Goal: Task Accomplishment & Management: Manage account settings

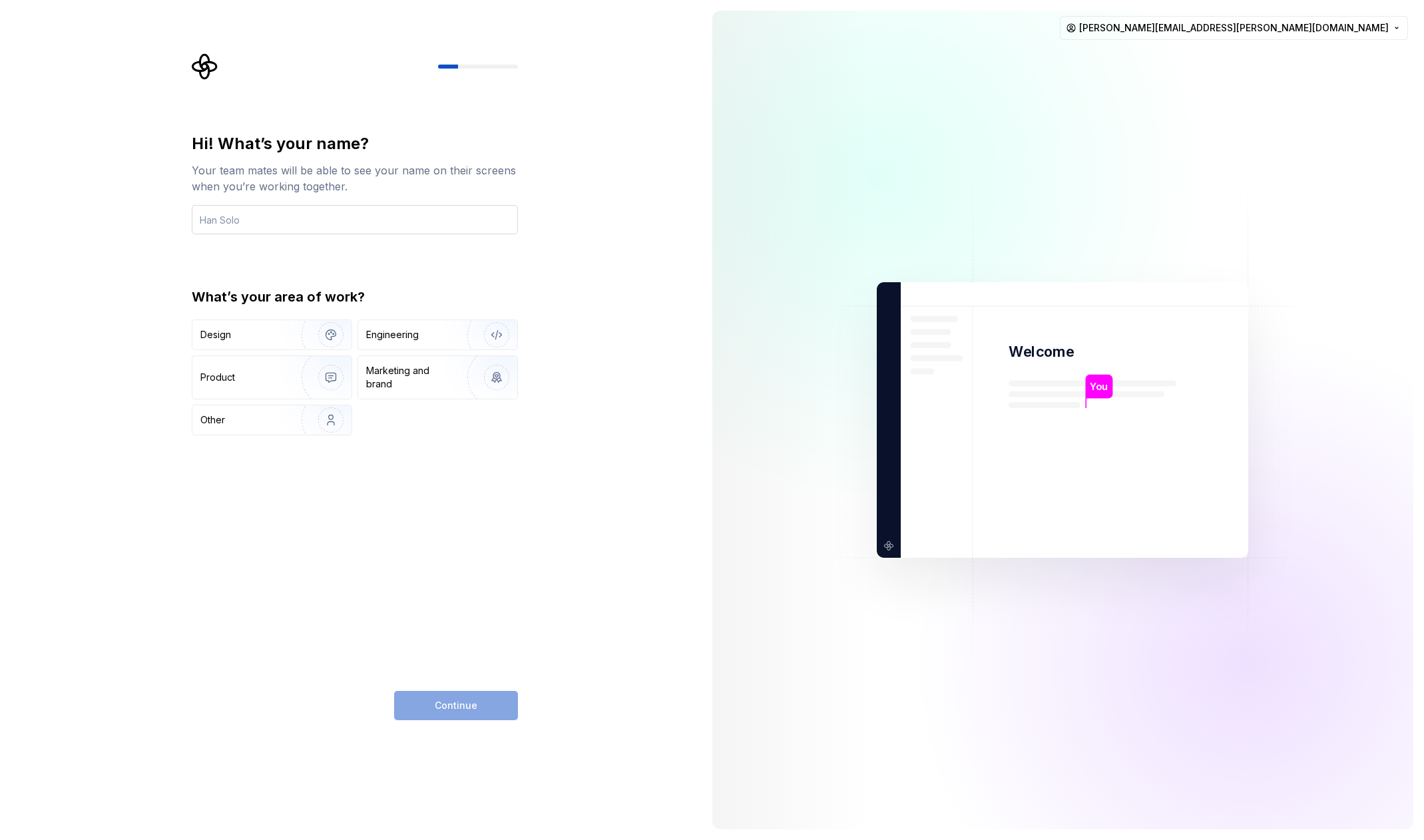
click at [324, 222] on input "text" at bounding box center [354, 219] width 326 height 29
type input "[PERSON_NAME]"
click at [398, 325] on div "Engineering" at bounding box center [438, 335] width 159 height 29
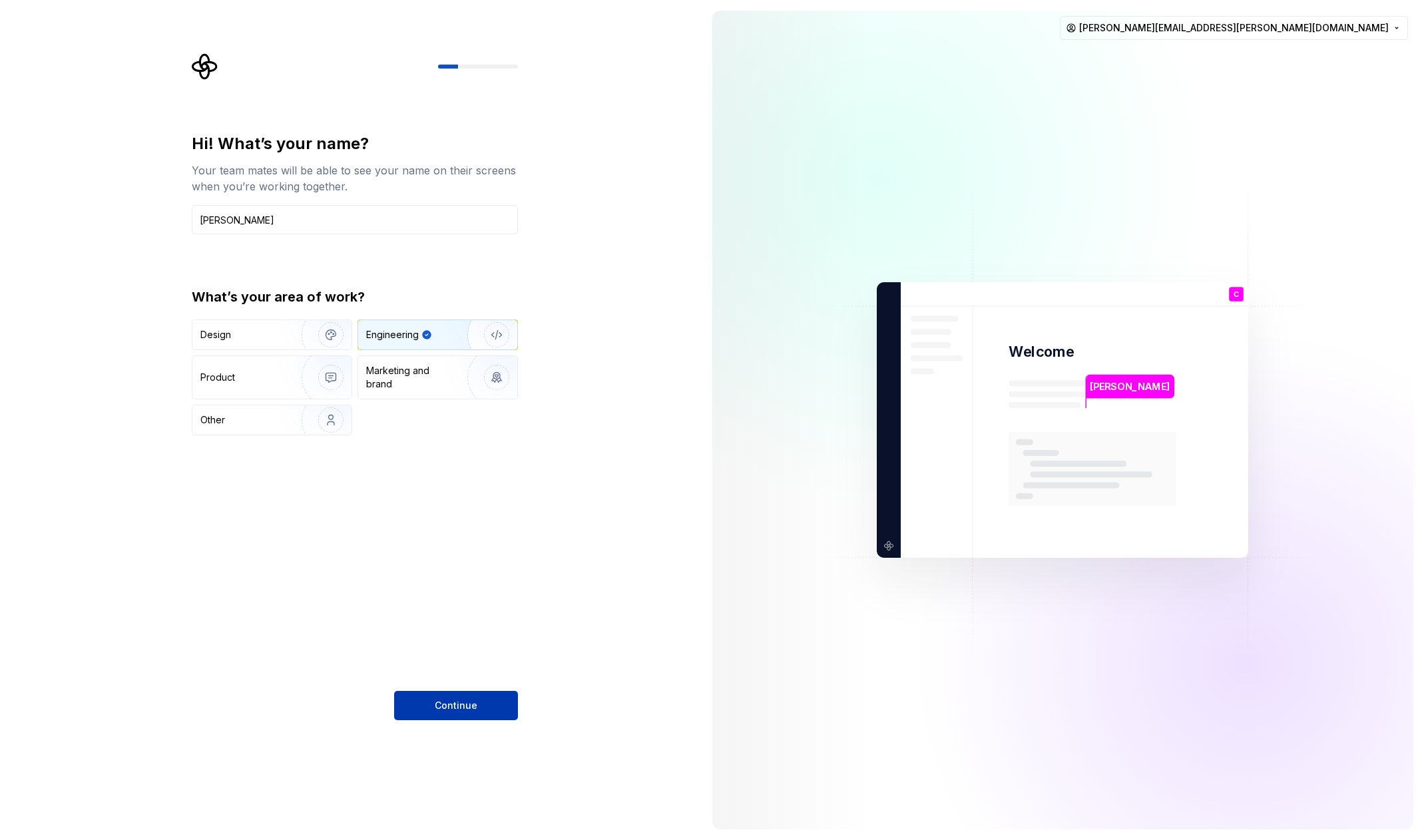
click at [445, 701] on span "Continue" at bounding box center [456, 705] width 43 height 13
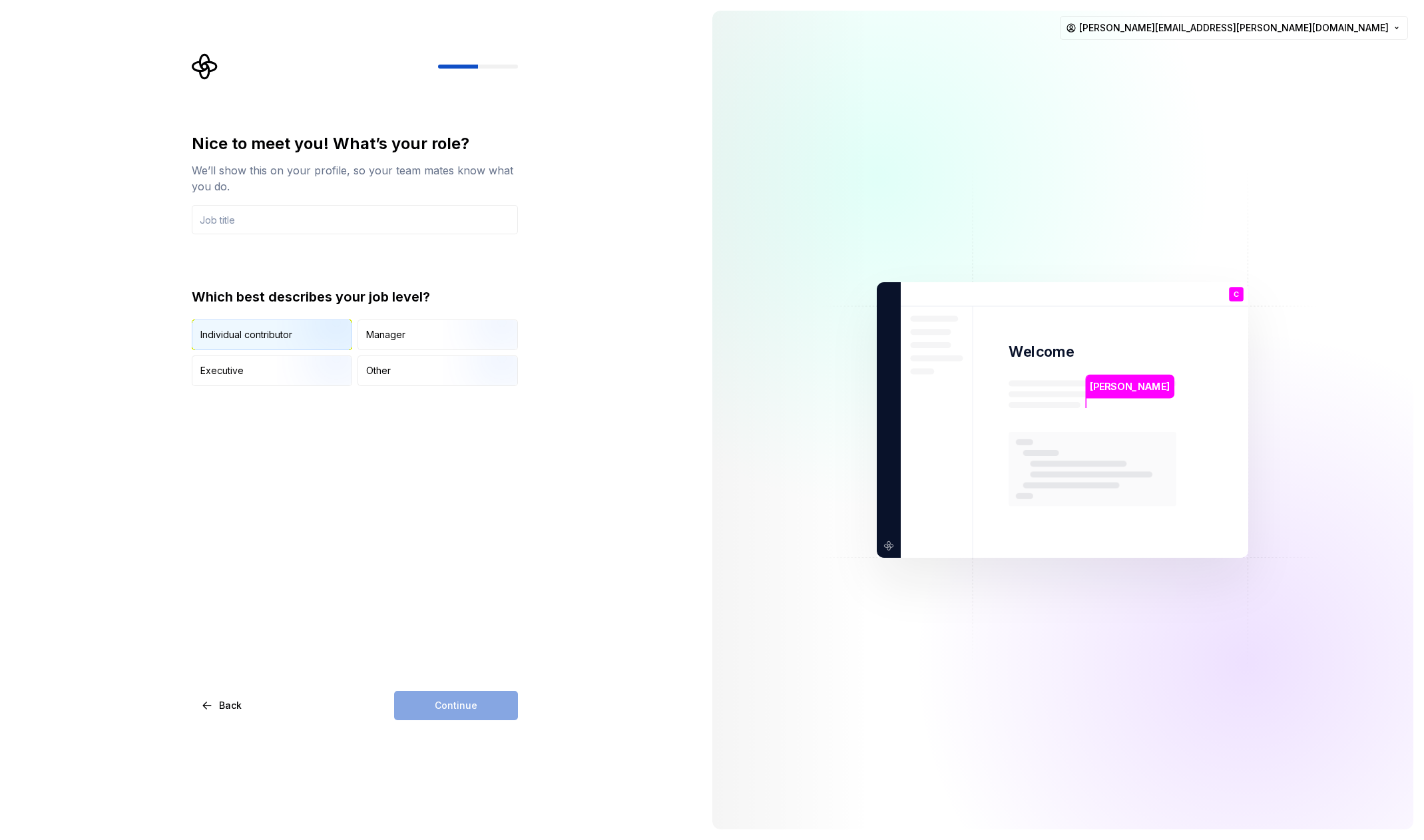
click at [299, 334] on img "button" at bounding box center [320, 351] width 85 height 89
click at [302, 220] on input "text" at bounding box center [354, 219] width 326 height 29
click at [388, 580] on div "Nice to meet you! What’s your role? We’ll show this on your profile, so your te…" at bounding box center [354, 426] width 326 height 587
click at [457, 582] on div "Nice to meet you! What’s your role? We’ll show this on your profile, so your te…" at bounding box center [354, 426] width 326 height 587
click at [296, 223] on input "text" at bounding box center [354, 219] width 326 height 29
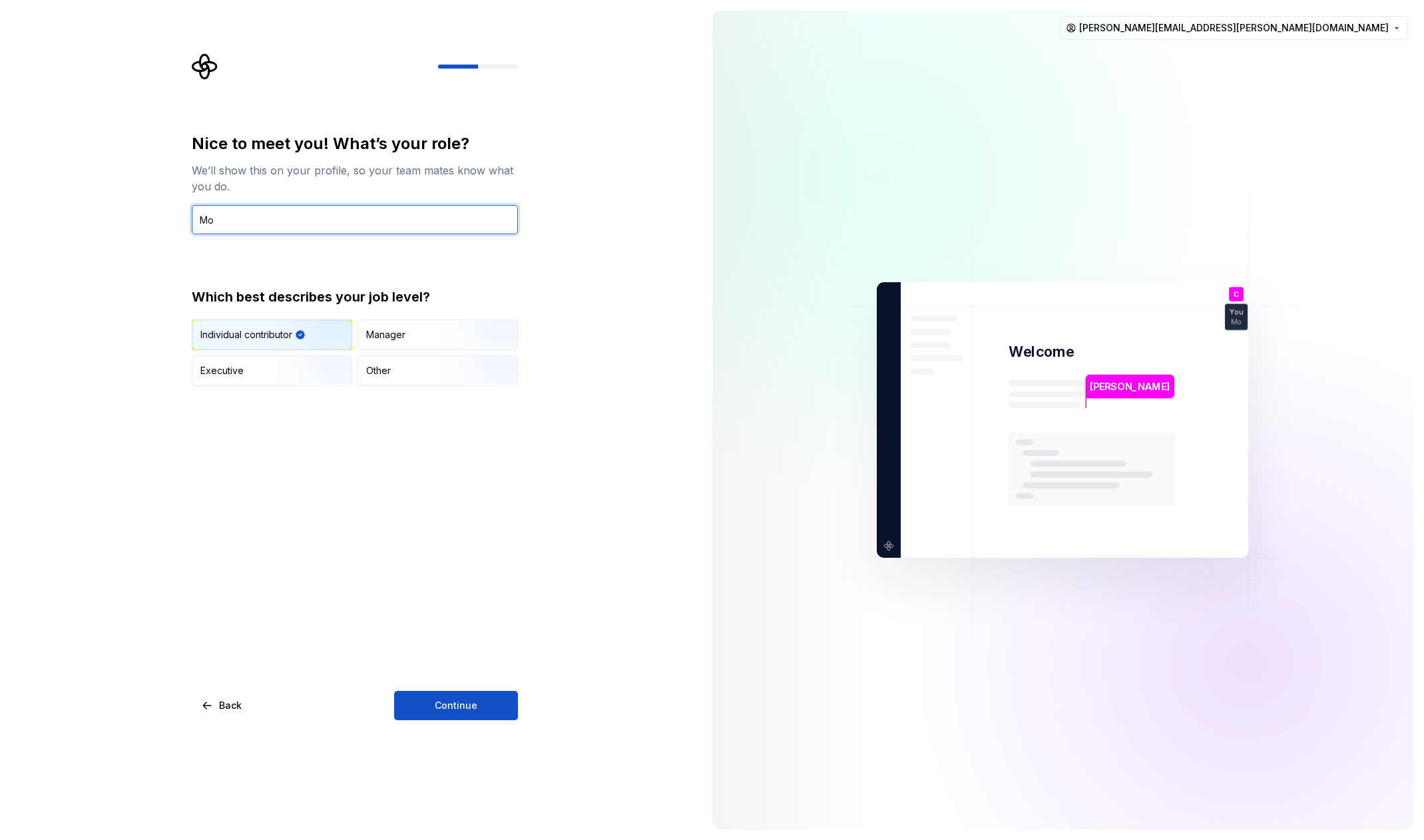
type input "M"
type input "Senior Mobile Engineer"
click at [397, 559] on div "Nice to meet you! What’s your role? We’ll show this on your profile, so your te…" at bounding box center [354, 426] width 326 height 587
click at [450, 705] on span "Continue" at bounding box center [456, 705] width 43 height 13
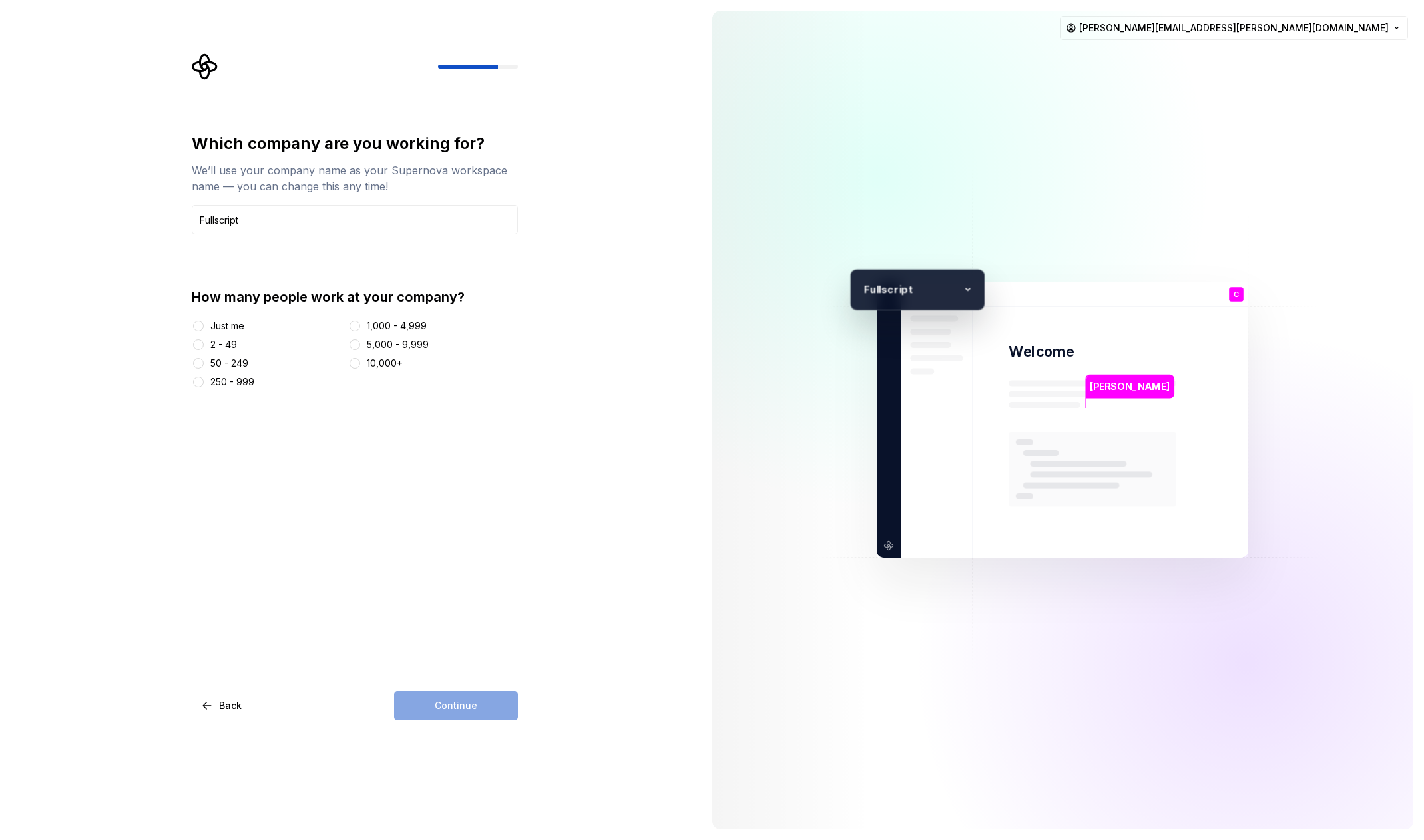
type input "Fullscript"
click at [360, 325] on button "1,000 - 4,999" at bounding box center [355, 326] width 11 height 11
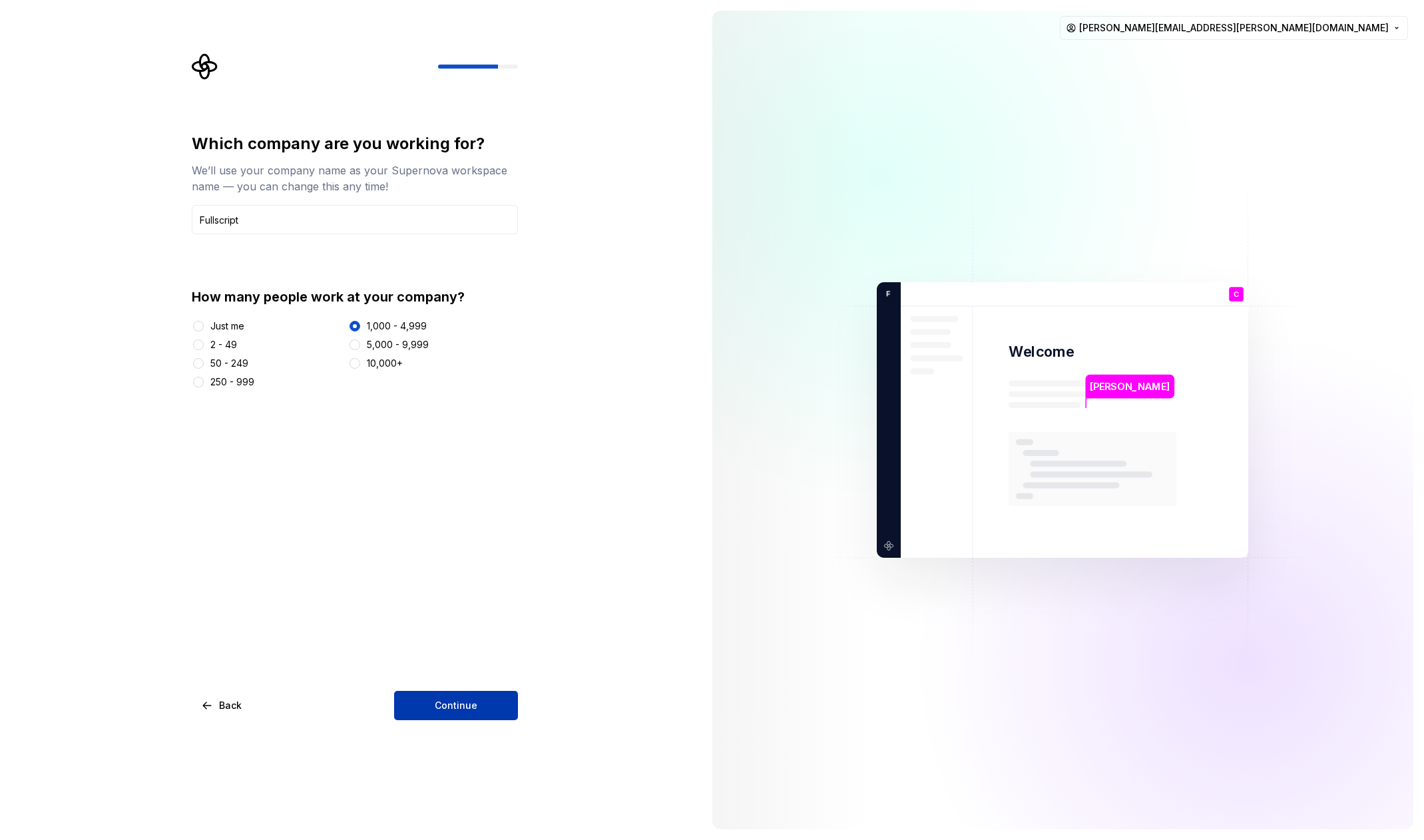
click at [439, 702] on span "Continue" at bounding box center [456, 705] width 43 height 13
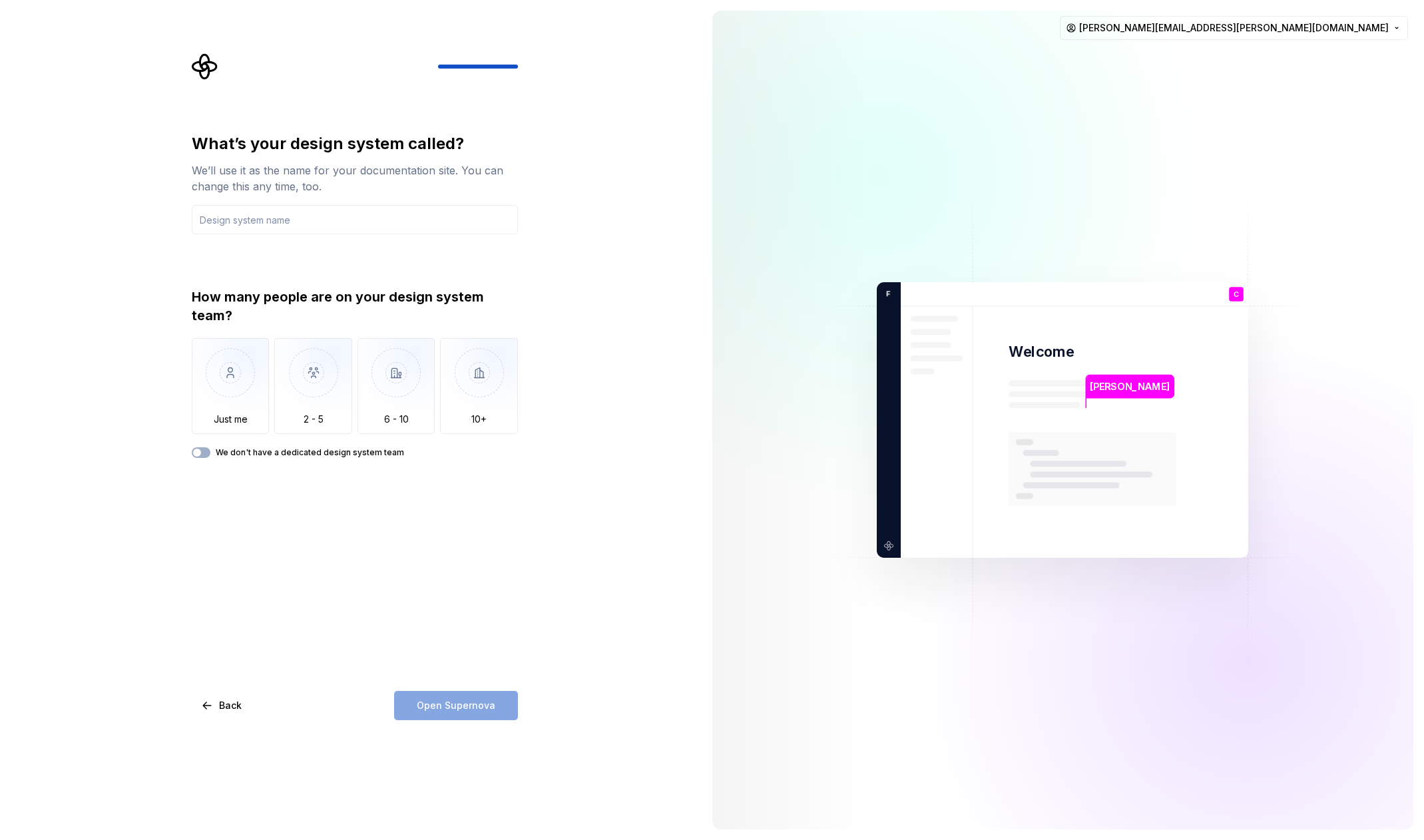
click at [335, 462] on div "What’s your design system called? We’ll use it as the name for your documentati…" at bounding box center [354, 426] width 326 height 587
click at [322, 228] on input "text" at bounding box center [354, 219] width 326 height 29
click at [295, 568] on div "What’s your design system called? We’ll use it as the name for your documentati…" at bounding box center [354, 426] width 326 height 587
click at [209, 449] on button "We don't have a dedicated design system team" at bounding box center [201, 453] width 19 height 11
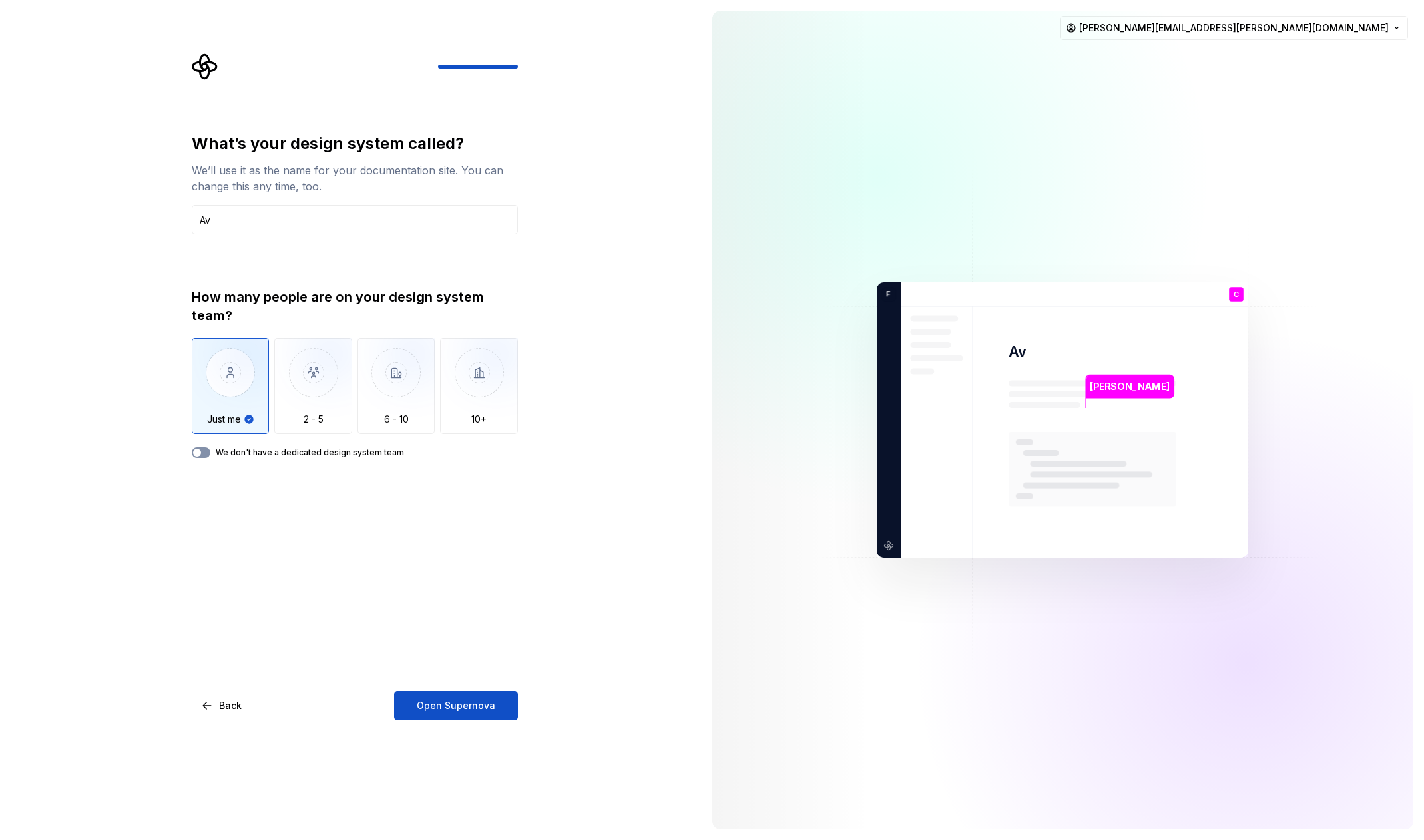
click at [209, 449] on button "We don't have a dedicated design system team" at bounding box center [201, 453] width 19 height 11
click at [243, 216] on input "Av" at bounding box center [354, 219] width 326 height 29
type input "A"
click at [195, 588] on div "What’s your design system called? We’ll use it as the name for your documentati…" at bounding box center [354, 426] width 326 height 587
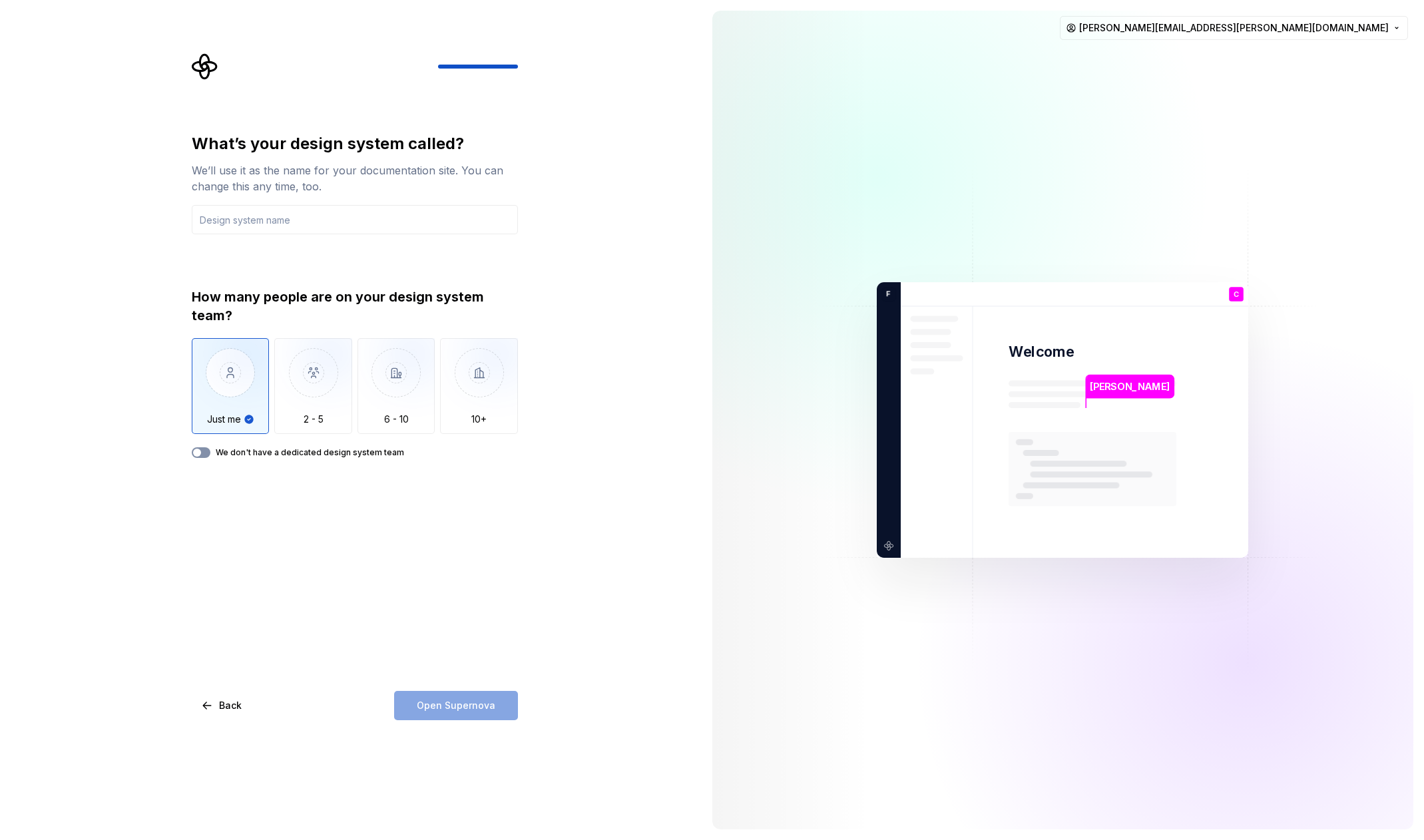
click at [200, 454] on icon "button" at bounding box center [197, 453] width 11 height 8
click at [393, 415] on img "button" at bounding box center [396, 382] width 78 height 89
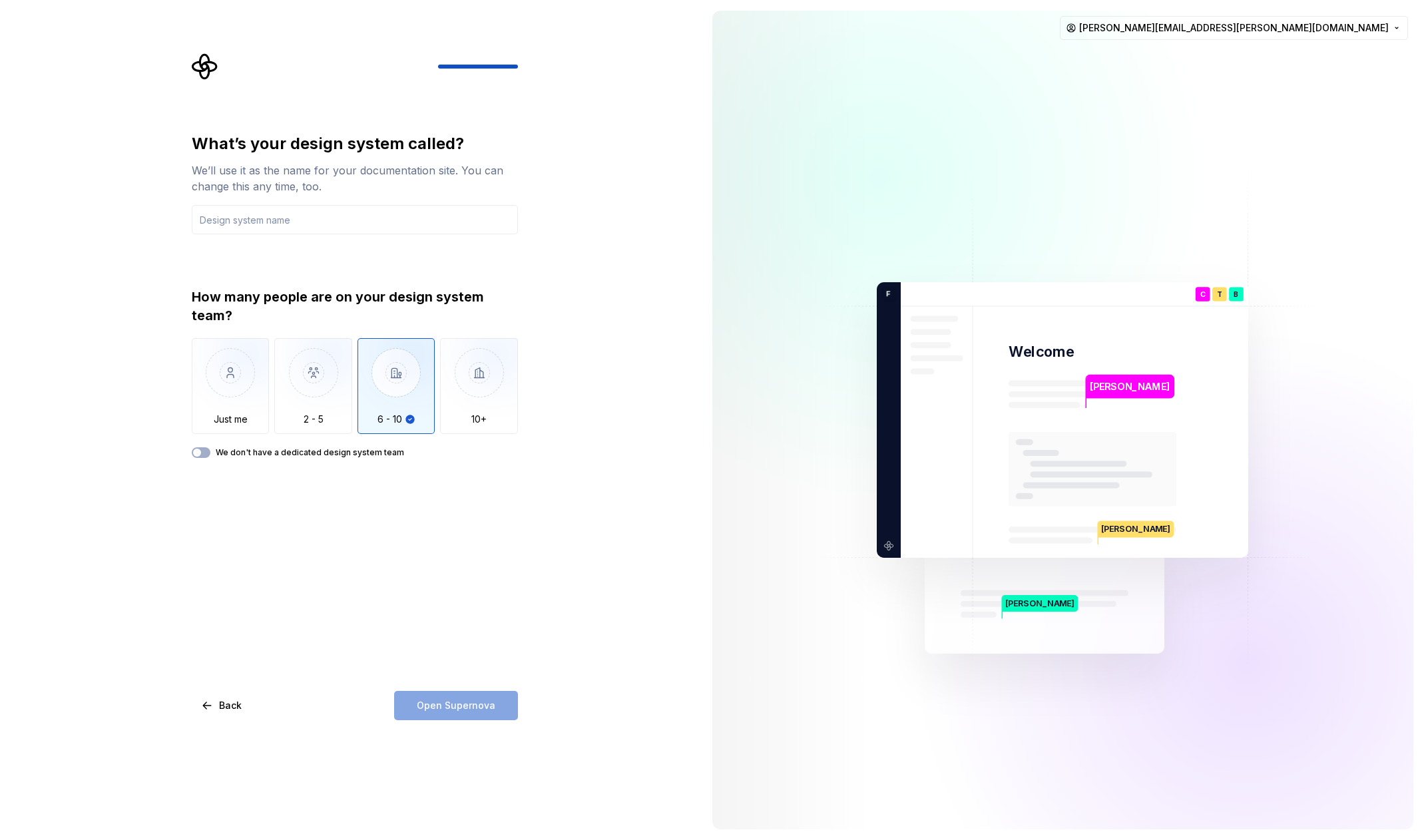
click at [314, 239] on div "What’s your design system called? We’ll use it as the name for your documentati…" at bounding box center [354, 295] width 326 height 324
click at [314, 227] on input "text" at bounding box center [354, 219] width 326 height 29
type input "Aviary"
click at [442, 702] on span "Open Supernova" at bounding box center [456, 705] width 79 height 13
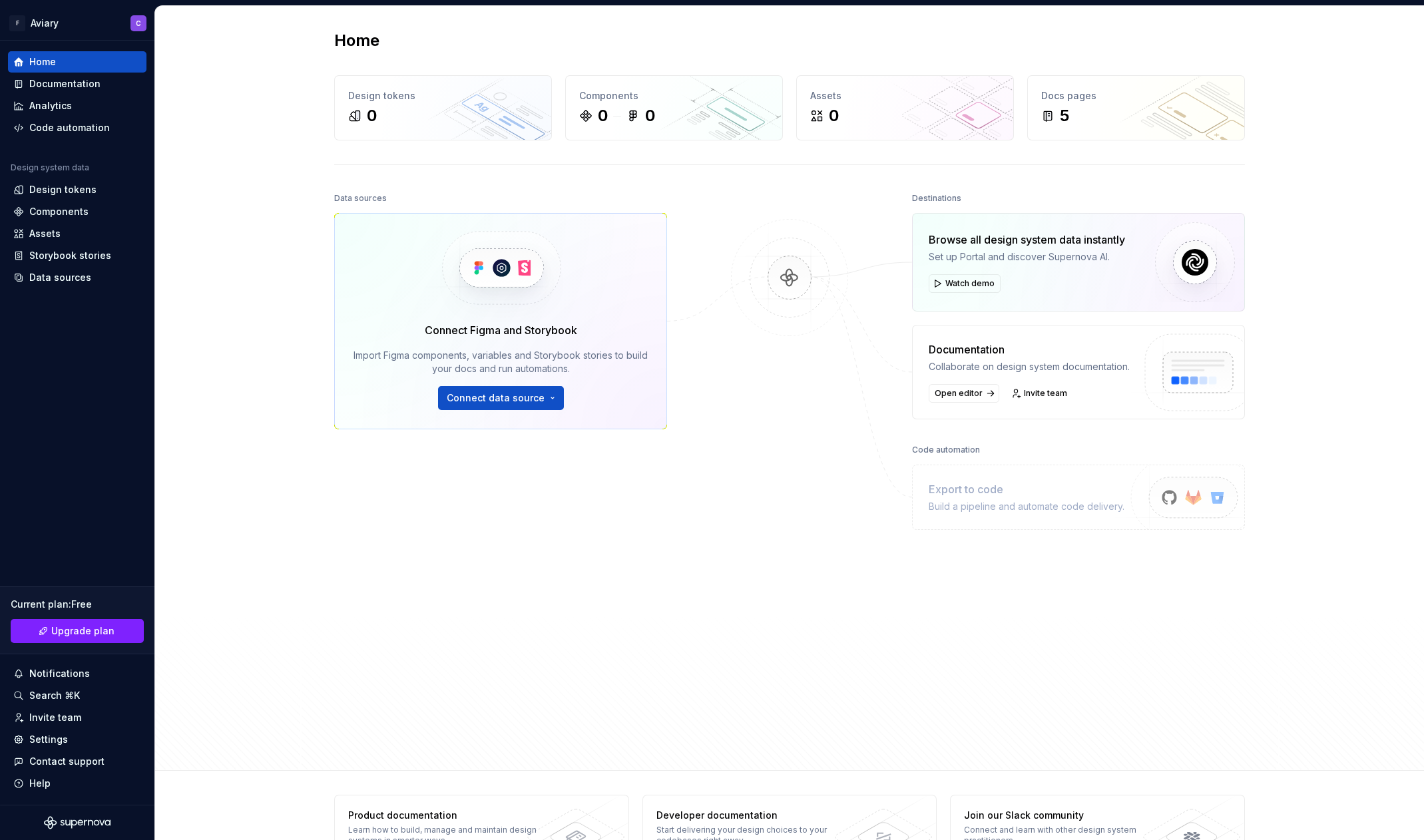
click at [336, 553] on div "Data sources Connect Figma and Storybook Import Figma components, variables and…" at bounding box center [500, 441] width 333 height 504
click at [51, 738] on div "Settings" at bounding box center [48, 738] width 39 height 13
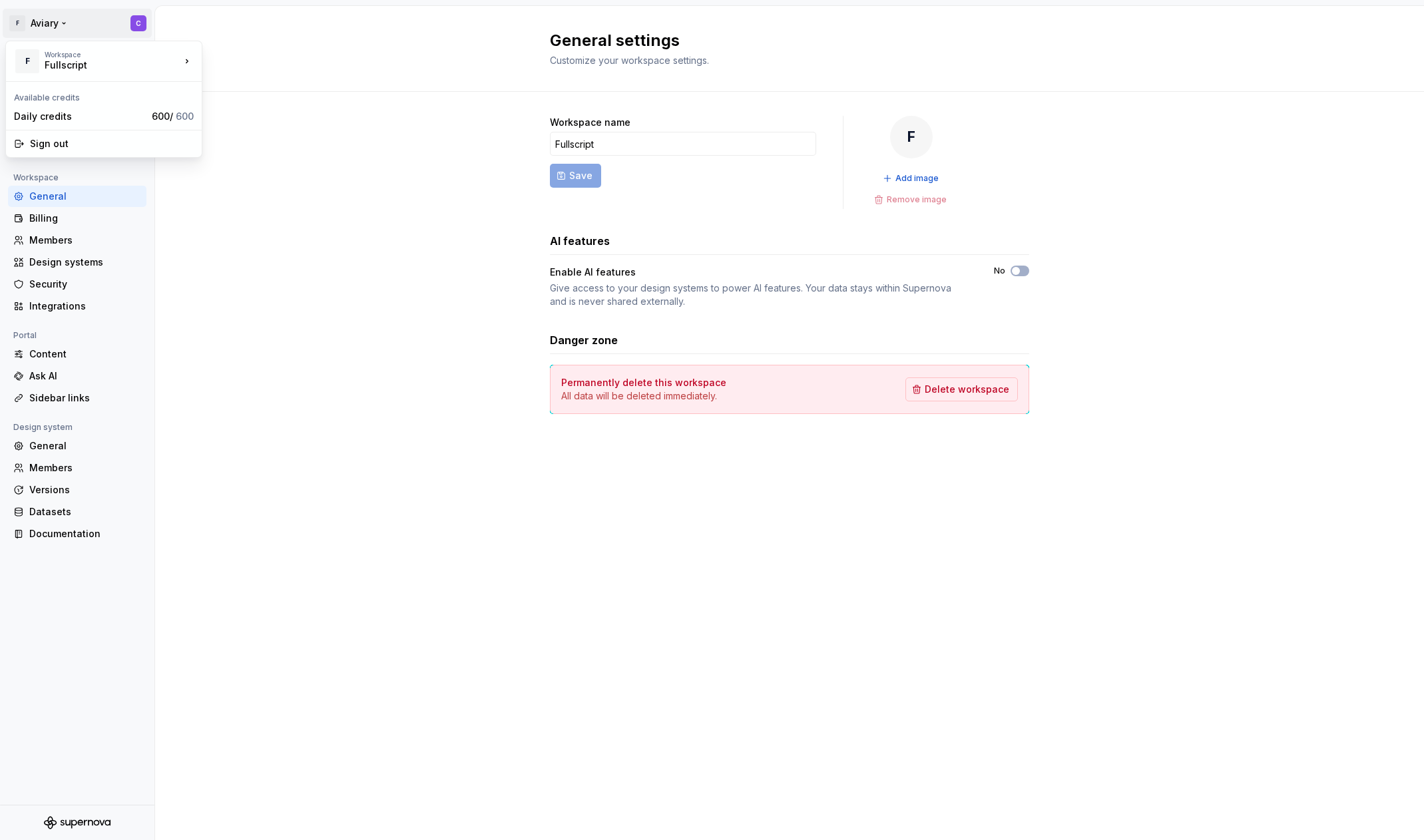
click at [19, 28] on html "F Aviary C Back Account Profile Authentication Notifications Workspace General …" at bounding box center [712, 420] width 1424 height 840
click at [65, 458] on html "F Aviary C Back Account Profile Authentication Notifications Workspace General …" at bounding box center [712, 420] width 1424 height 840
click at [58, 468] on div "Members" at bounding box center [85, 468] width 112 height 13
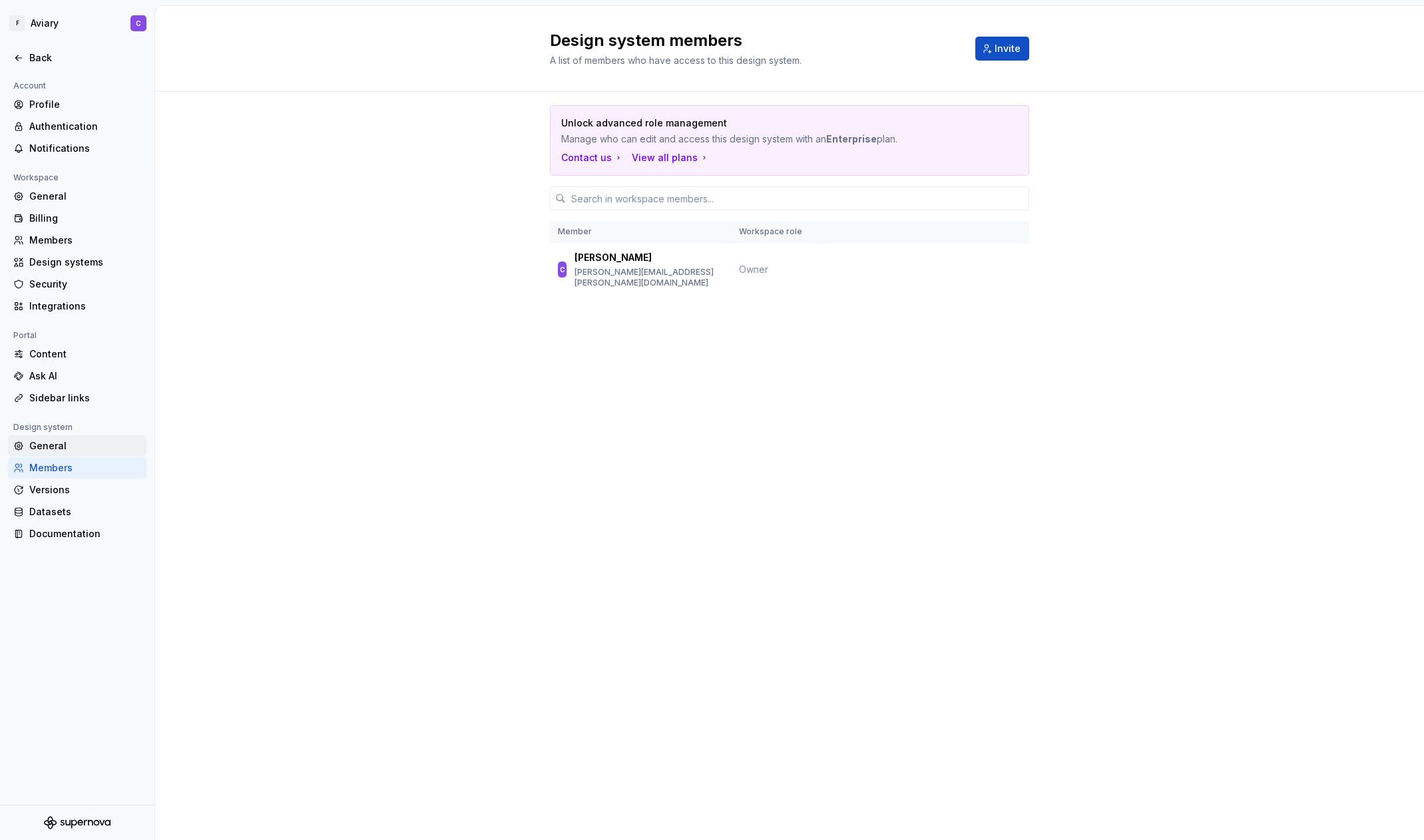
click at [57, 446] on div "General" at bounding box center [85, 446] width 112 height 13
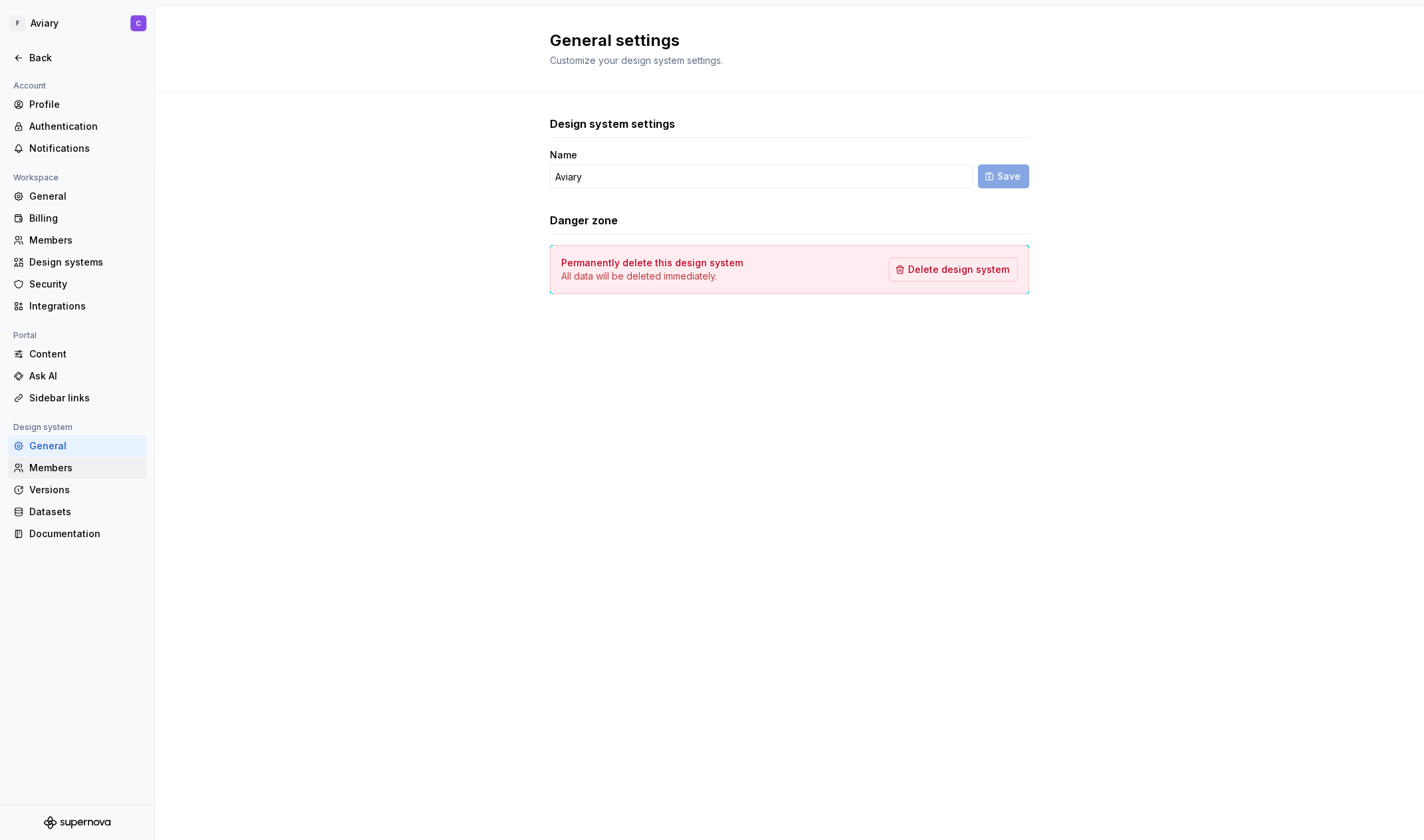
click at [56, 461] on div "Members" at bounding box center [85, 468] width 112 height 13
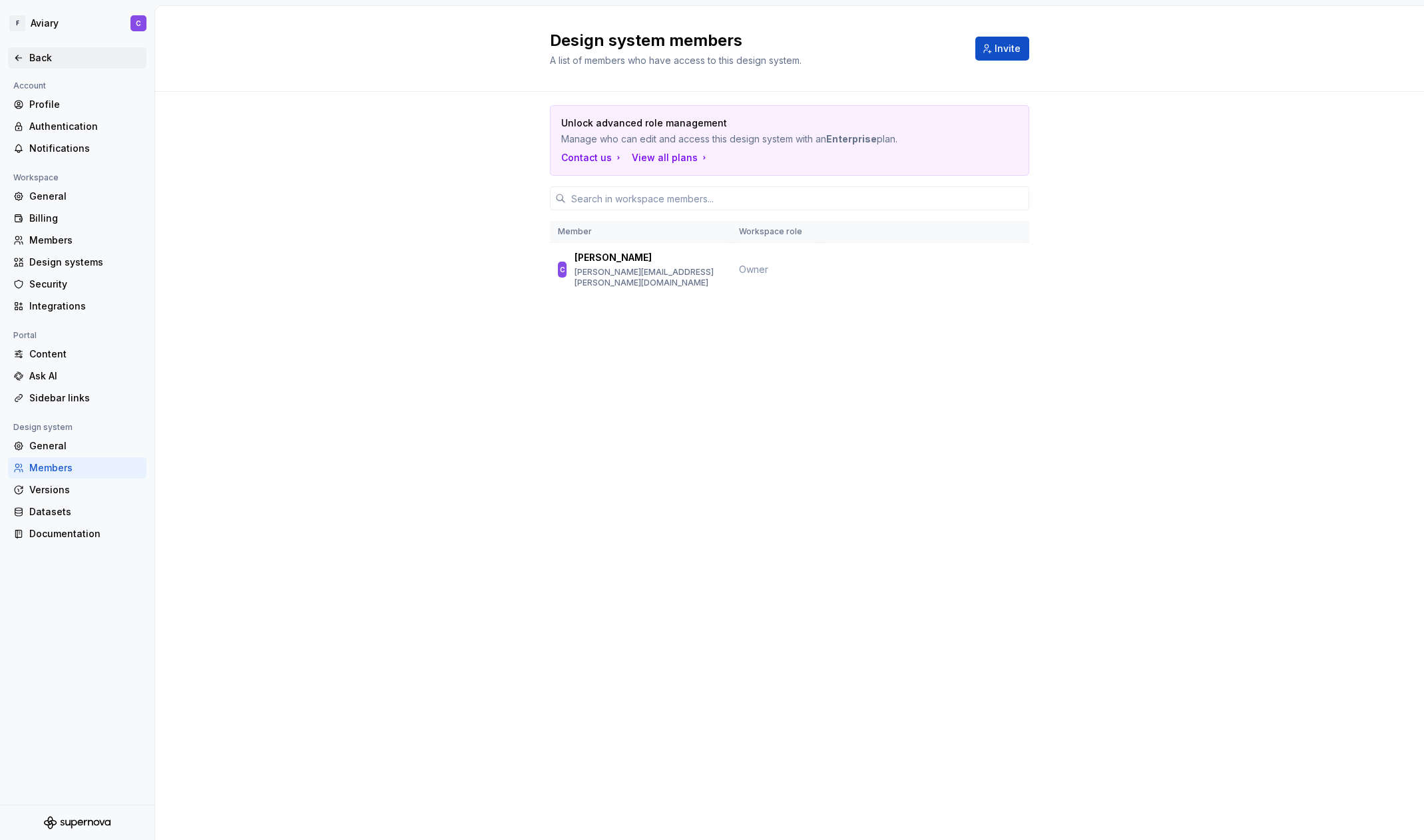
click at [42, 54] on div "Back" at bounding box center [85, 57] width 112 height 13
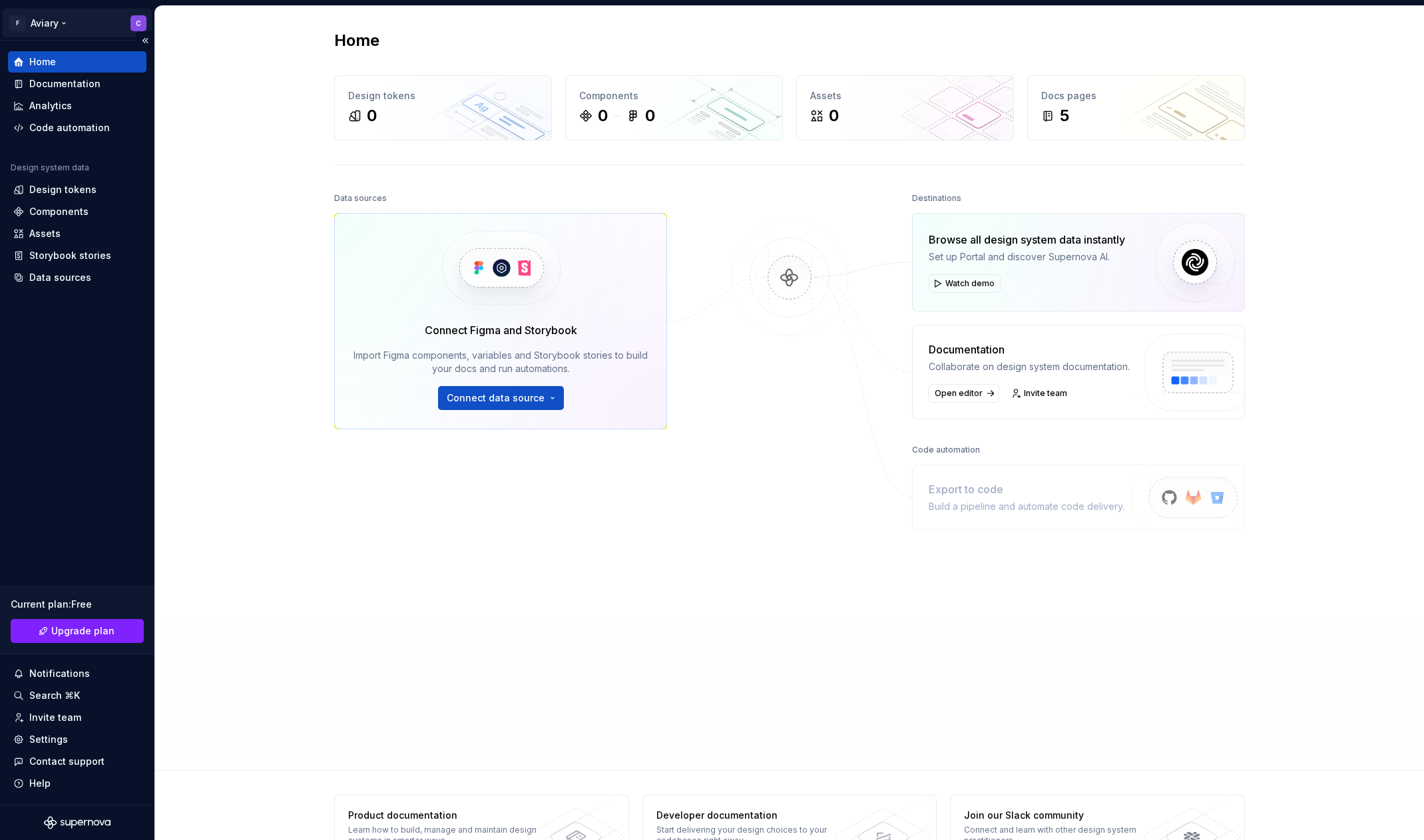
click at [31, 25] on html "F Aviary C Home Documentation Analytics Code automation Design system data Desi…" at bounding box center [712, 420] width 1424 height 840
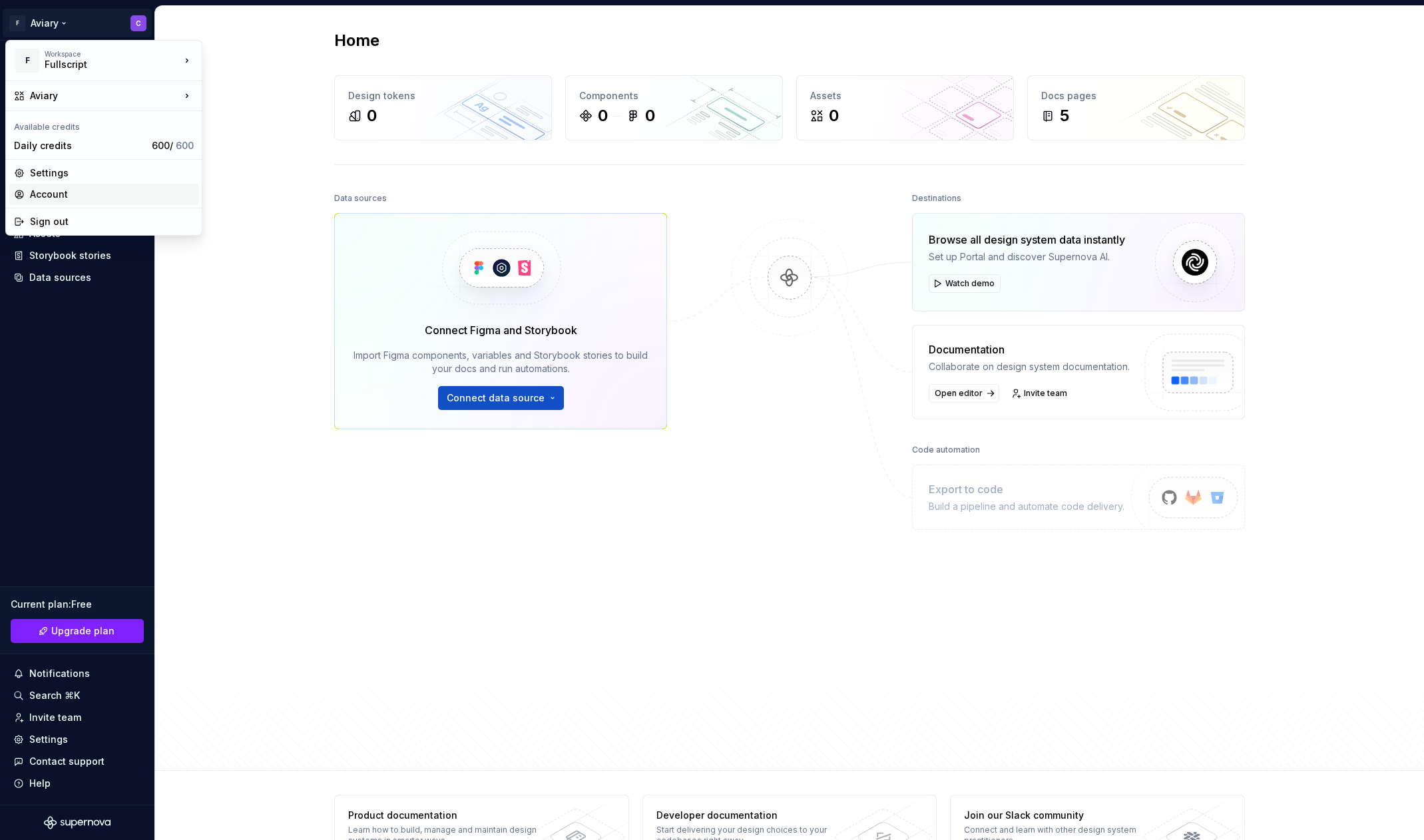
click at [50, 187] on div "Account" at bounding box center [112, 194] width 164 height 13
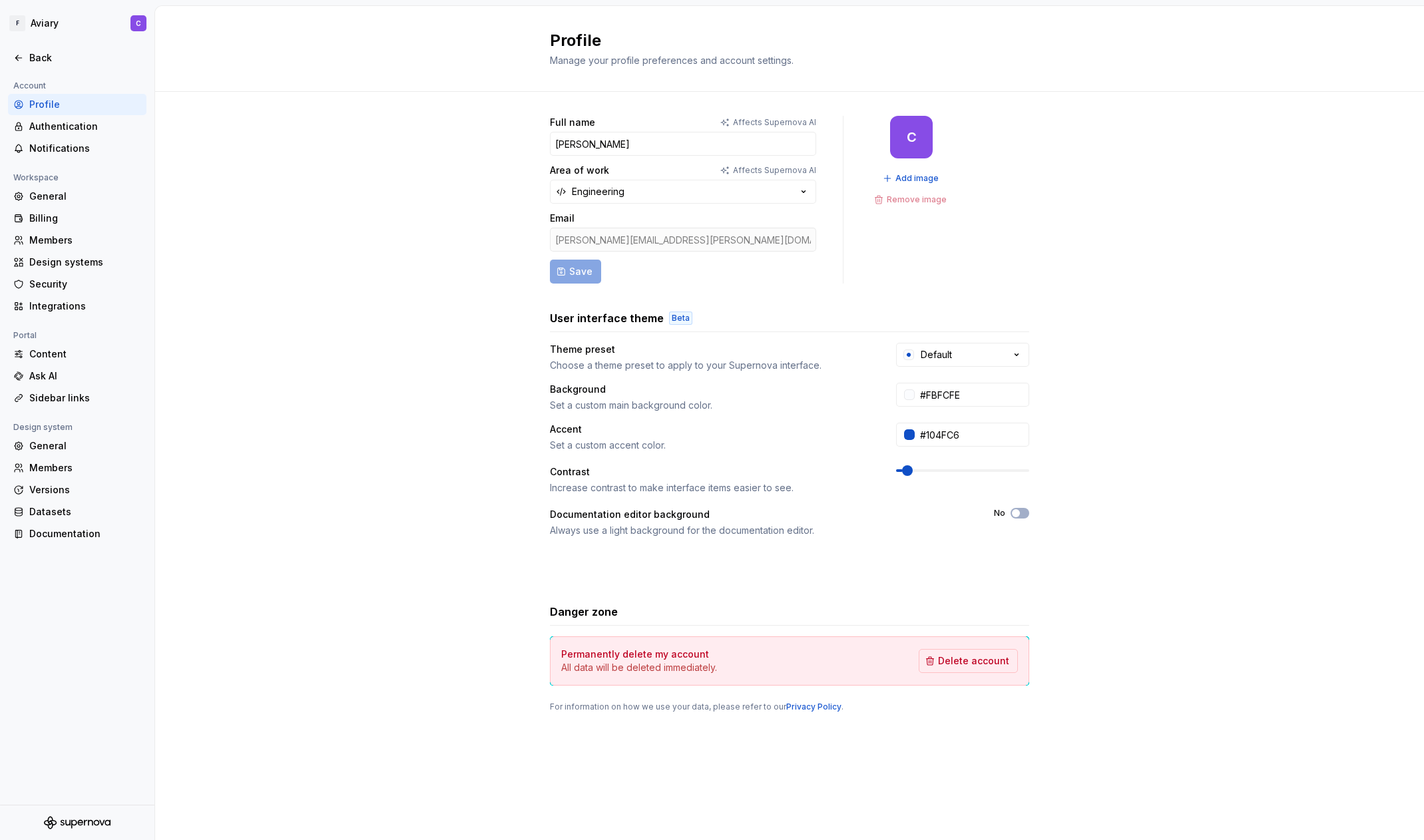
click at [214, 321] on div "Full name Affects Supernova AI [PERSON_NAME] Area of work Affects Supernova AI …" at bounding box center [789, 427] width 1269 height 671
